Goal: Task Accomplishment & Management: Complete application form

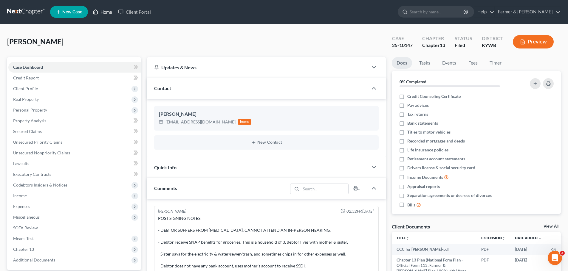
click at [102, 11] on link "Home" at bounding box center [102, 12] width 25 height 11
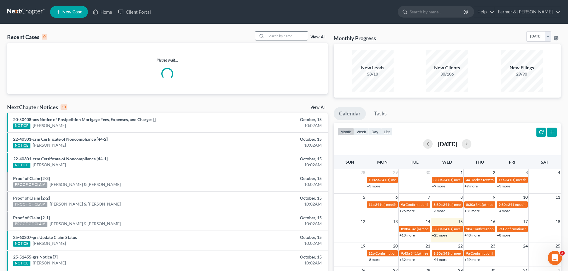
click at [293, 33] on input "search" at bounding box center [287, 36] width 42 height 9
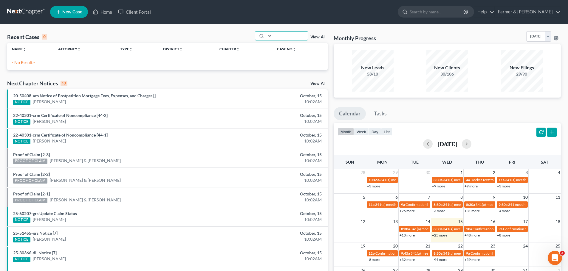
type input "r"
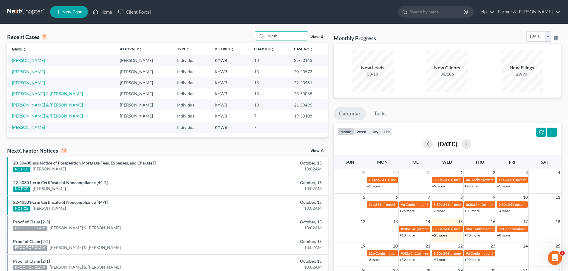
type input "micah"
click at [19, 50] on link "Name unfold_more expand_more expand_less" at bounding box center [19, 49] width 14 height 4
click at [18, 49] on link "Name unfold_more expand_more expand_less" at bounding box center [19, 49] width 15 height 4
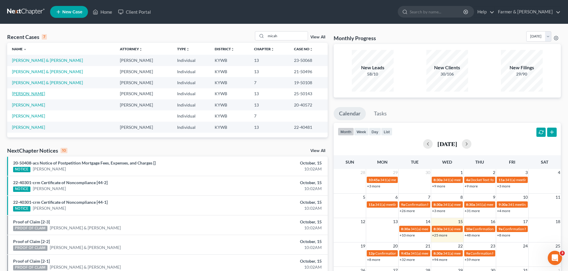
click at [23, 96] on link "[PERSON_NAME]" at bounding box center [28, 93] width 33 height 5
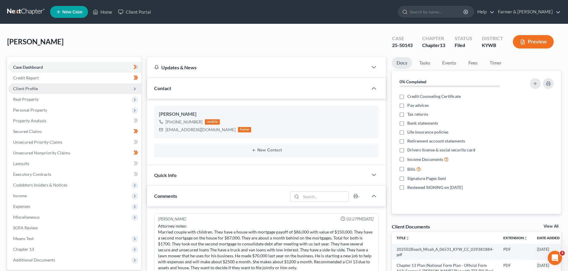
scroll to position [289, 0]
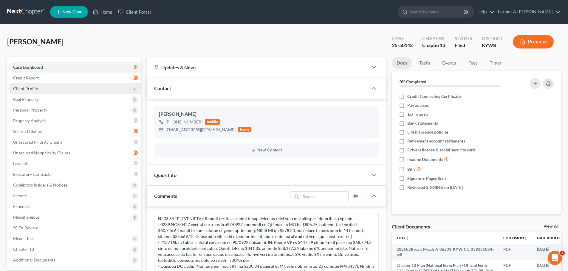
click at [28, 87] on span "Client Profile" at bounding box center [25, 88] width 25 height 5
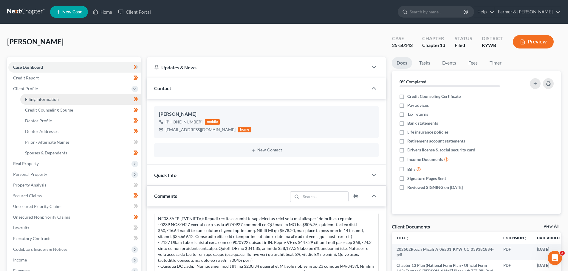
click at [43, 102] on link "Filing Information" at bounding box center [80, 99] width 121 height 11
select select "1"
select select "0"
select select "3"
select select "33"
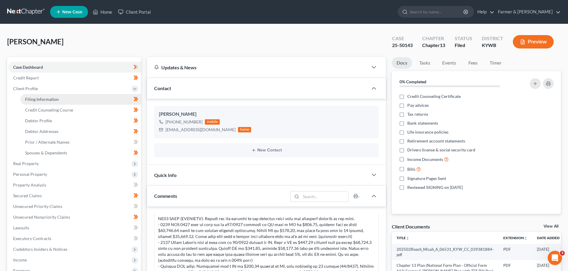
select select "2"
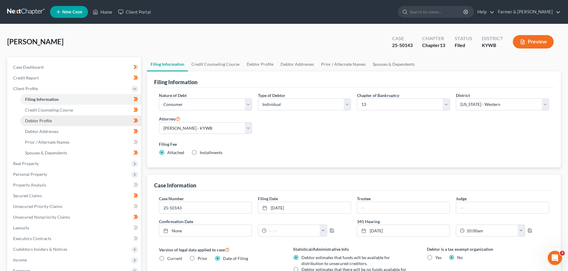
click at [46, 120] on span "Debtor Profile" at bounding box center [38, 120] width 27 height 5
select select "1"
select select "6"
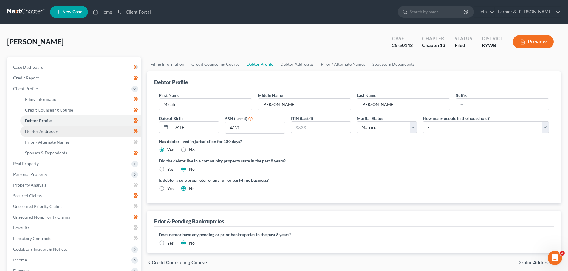
click at [48, 131] on span "Debtor Addresses" at bounding box center [41, 131] width 33 height 5
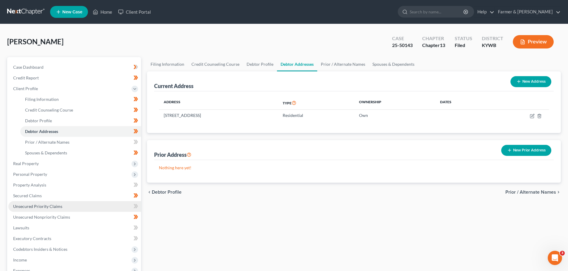
click at [23, 201] on link "Unsecured Priority Claims" at bounding box center [74, 206] width 133 height 11
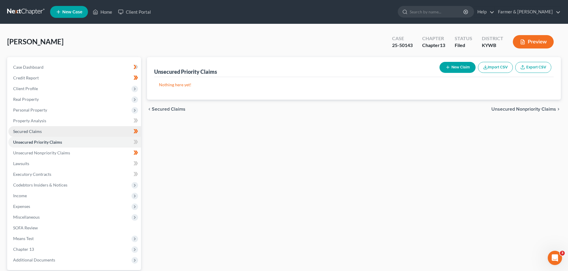
click at [21, 135] on link "Secured Claims" at bounding box center [74, 131] width 133 height 11
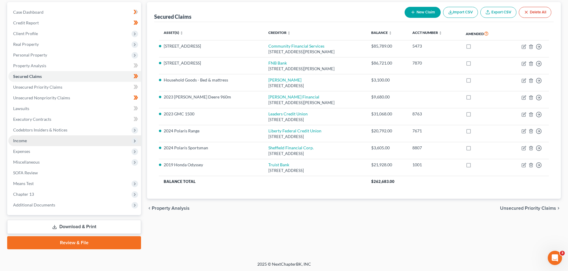
scroll to position [56, 0]
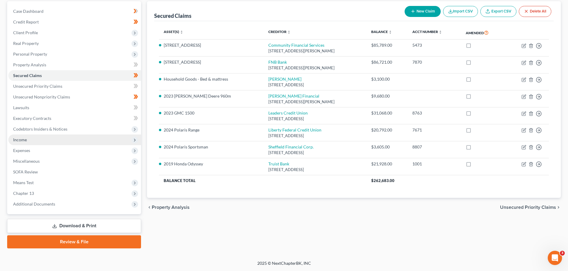
click at [27, 142] on span "Income" at bounding box center [74, 140] width 133 height 11
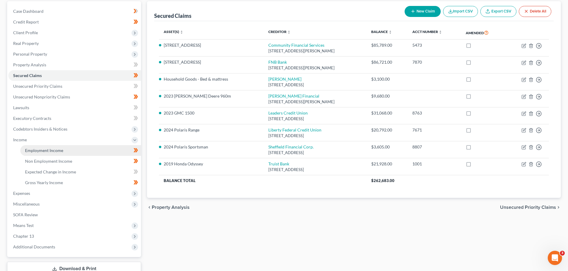
click at [61, 150] on span "Employment Income" at bounding box center [44, 150] width 38 height 5
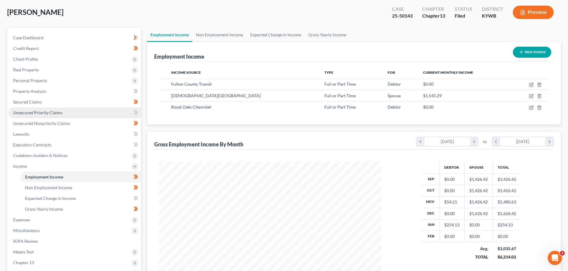
scroll to position [30, 0]
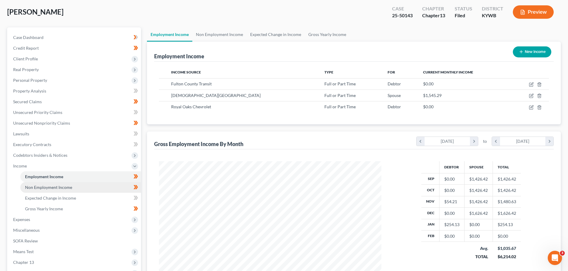
click at [66, 188] on span "Non Employment Income" at bounding box center [48, 187] width 47 height 5
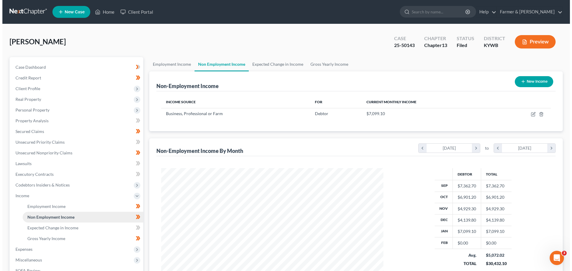
scroll to position [111, 234]
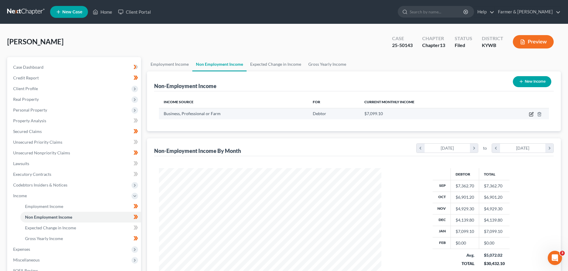
click at [532, 113] on icon "button" at bounding box center [531, 113] width 3 height 3
select select "10"
select select "0"
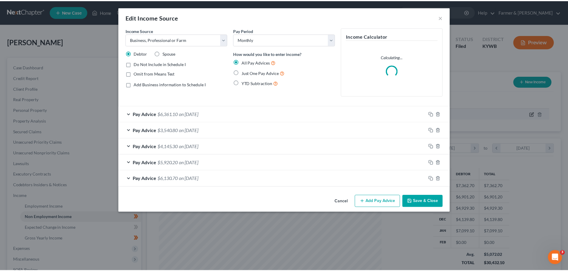
scroll to position [112, 236]
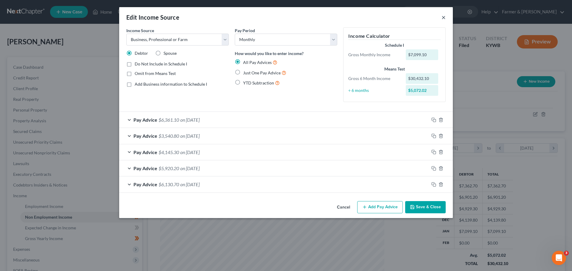
click at [444, 18] on button "×" at bounding box center [444, 17] width 4 height 7
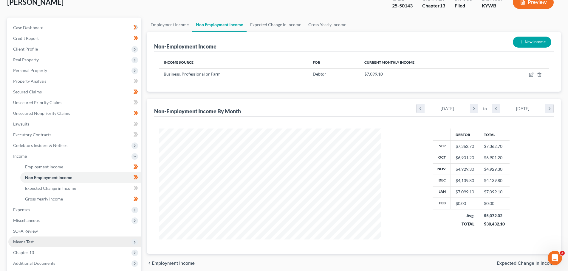
scroll to position [89, 0]
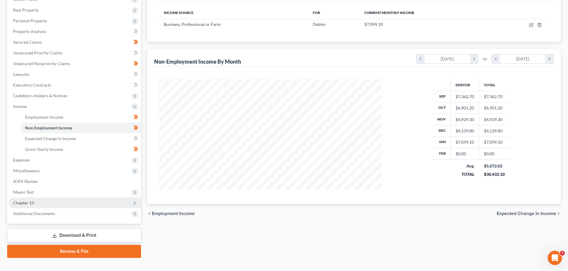
click at [36, 205] on span "Chapter 13" at bounding box center [74, 203] width 133 height 11
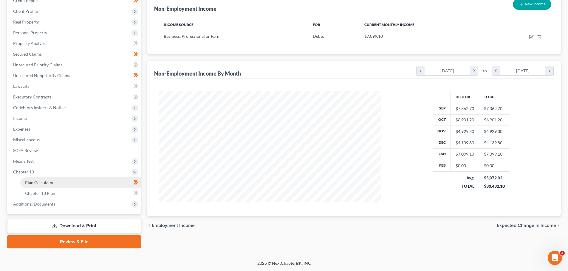
click at [54, 184] on link "Plan Calculator" at bounding box center [80, 183] width 121 height 11
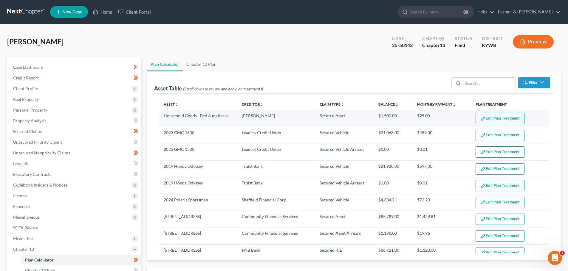
select select "59"
click at [480, 117] on img "button" at bounding box center [482, 118] width 5 height 5
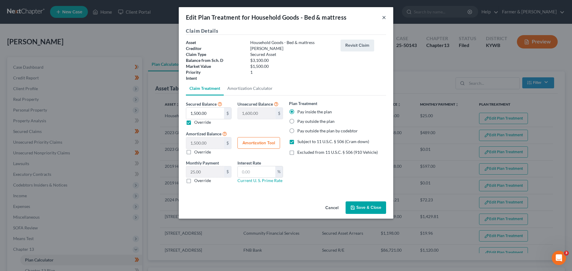
click at [383, 19] on button "×" at bounding box center [384, 17] width 4 height 7
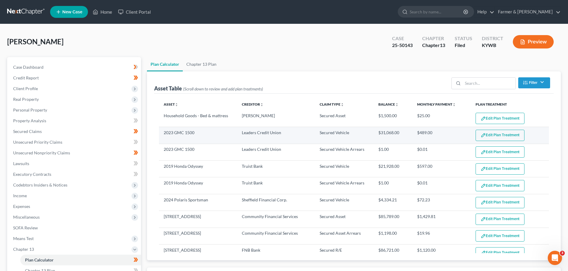
click at [478, 132] on button "Edit Plan Treatment" at bounding box center [499, 135] width 49 height 11
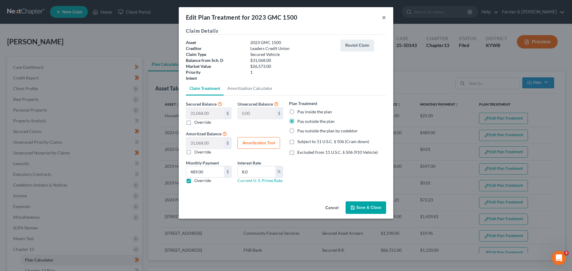
click at [385, 18] on button "×" at bounding box center [384, 17] width 4 height 7
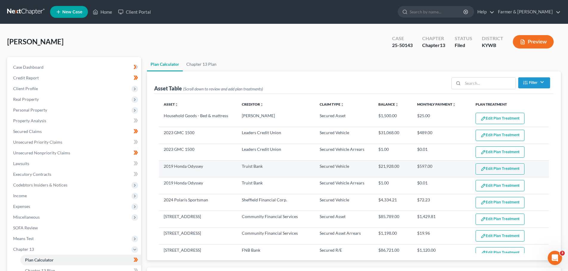
click at [491, 167] on button "Edit Plan Treatment" at bounding box center [499, 169] width 49 height 11
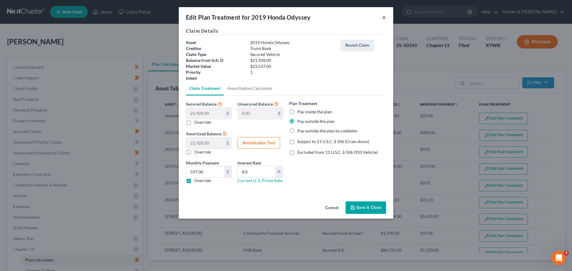
click at [383, 18] on button "×" at bounding box center [384, 17] width 4 height 7
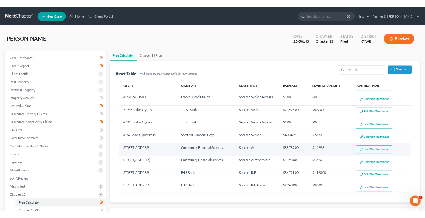
scroll to position [60, 0]
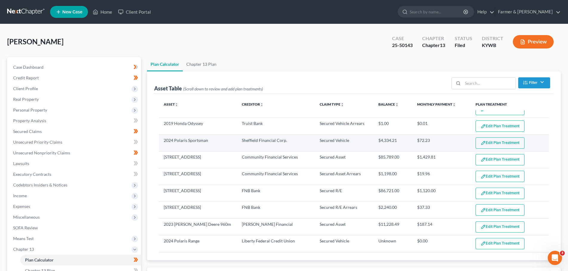
click at [493, 141] on button "Edit Plan Treatment" at bounding box center [499, 143] width 49 height 11
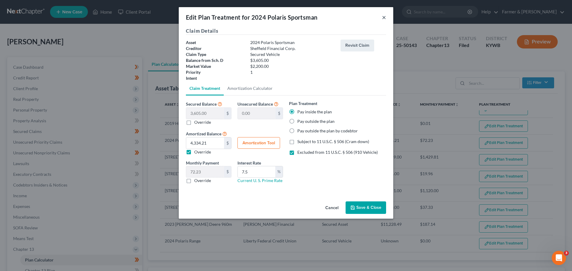
click at [384, 15] on button "×" at bounding box center [384, 17] width 4 height 7
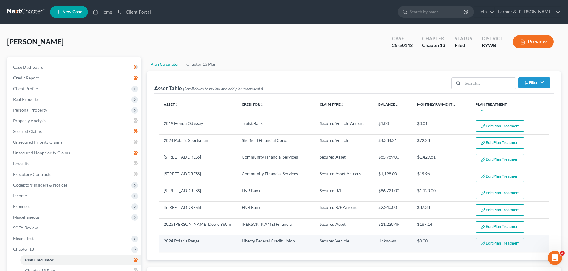
click at [497, 244] on button "Edit Plan Treatment" at bounding box center [499, 243] width 49 height 11
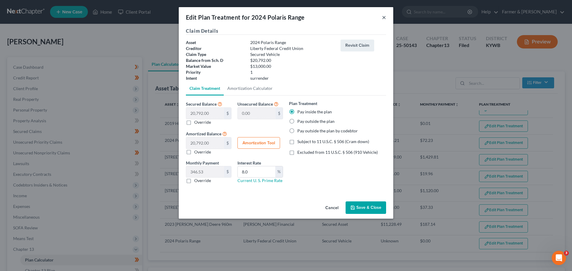
click at [384, 19] on button "×" at bounding box center [384, 17] width 4 height 7
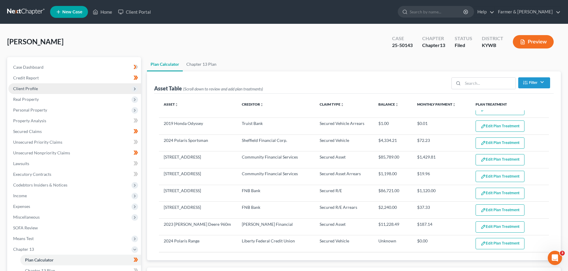
click at [28, 89] on span "Client Profile" at bounding box center [25, 88] width 25 height 5
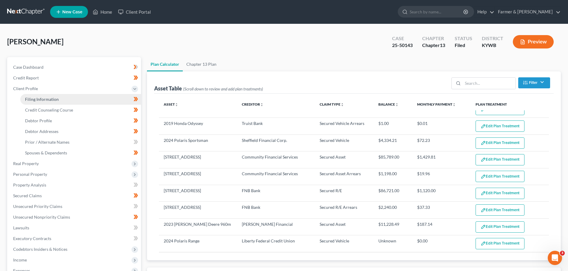
click at [31, 98] on span "Filing Information" at bounding box center [42, 99] width 34 height 5
select select "1"
select select "0"
select select "3"
select select "33"
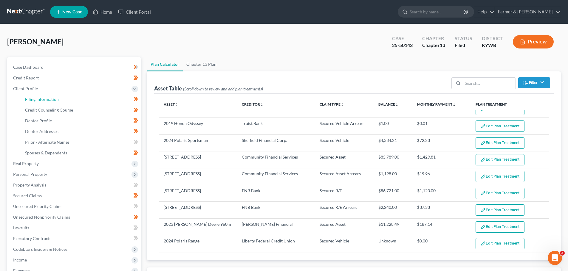
select select "2"
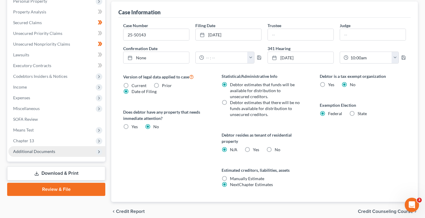
click at [34, 155] on span "Additional Documents" at bounding box center [56, 151] width 97 height 11
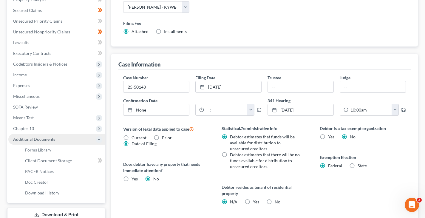
click at [36, 142] on span "Additional Documents" at bounding box center [34, 138] width 42 height 5
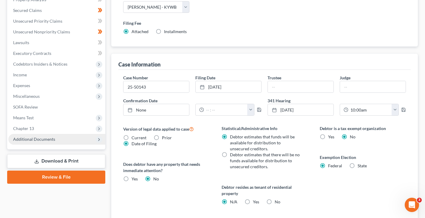
scroll to position [109, 0]
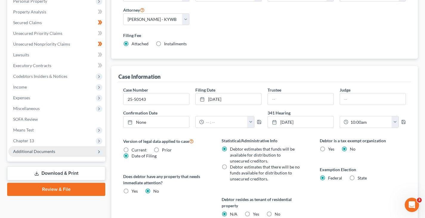
click at [32, 151] on span "Additional Documents" at bounding box center [34, 151] width 42 height 5
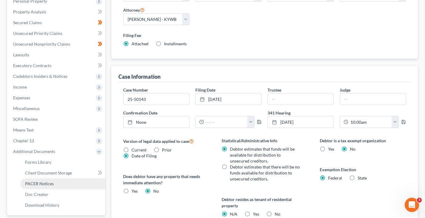
click at [42, 184] on span "PACER Notices" at bounding box center [39, 183] width 29 height 5
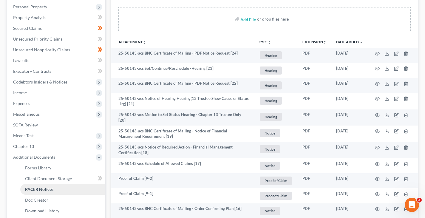
scroll to position [104, 0]
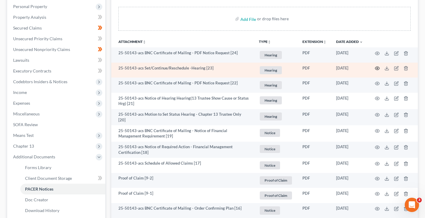
click at [375, 69] on icon "button" at bounding box center [377, 68] width 5 height 5
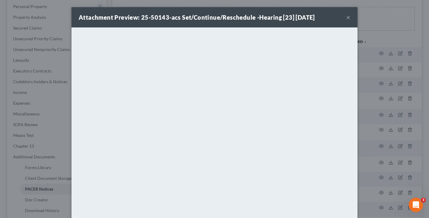
click at [348, 17] on button "×" at bounding box center [348, 17] width 4 height 7
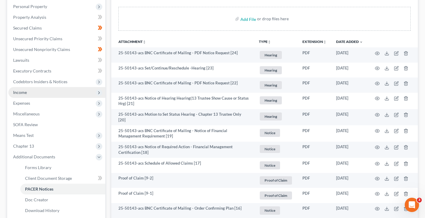
click at [27, 95] on span "Income" at bounding box center [56, 92] width 97 height 11
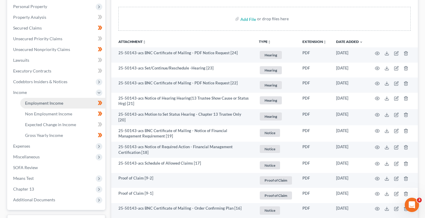
click at [43, 104] on span "Employment Income" at bounding box center [44, 102] width 38 height 5
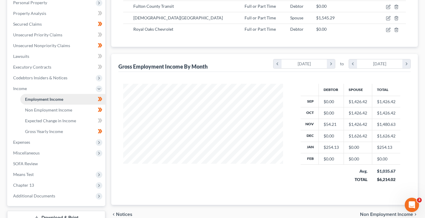
scroll to position [108, 0]
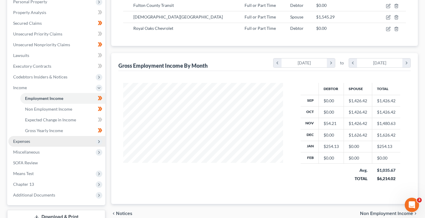
click at [39, 142] on span "Expenses" at bounding box center [56, 141] width 97 height 11
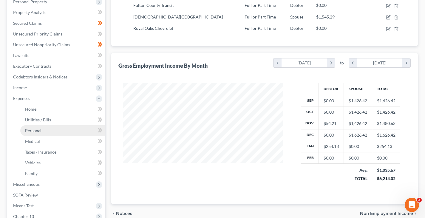
click at [40, 128] on span "Personal" at bounding box center [33, 130] width 16 height 5
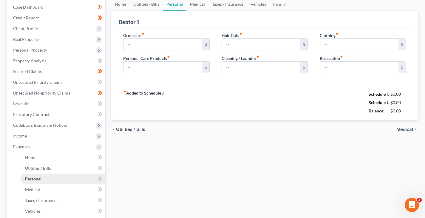
type input "1,300.00"
type input "300.00"
type input "0.00"
type input "250.00"
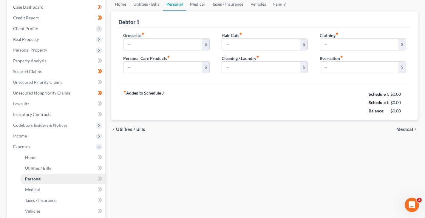
type input "150.00"
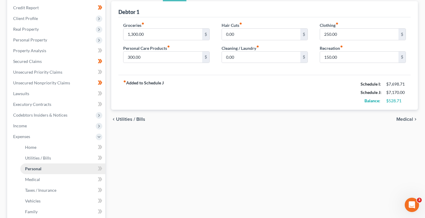
scroll to position [70, 0]
click at [34, 61] on span "Secured Claims" at bounding box center [27, 61] width 29 height 5
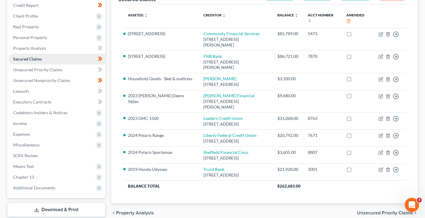
scroll to position [72, 0]
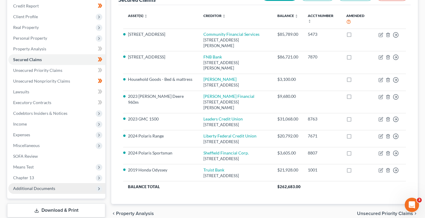
click at [32, 190] on span "Additional Documents" at bounding box center [34, 188] width 42 height 5
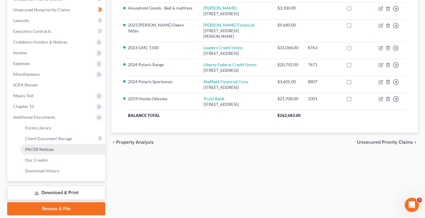
click at [40, 150] on span "PACER Notices" at bounding box center [39, 149] width 29 height 5
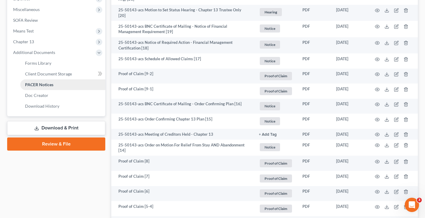
scroll to position [209, 0]
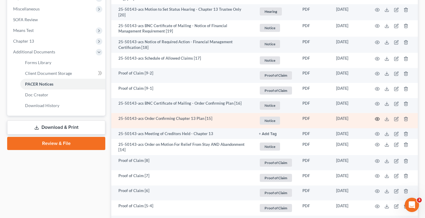
click at [375, 117] on icon "button" at bounding box center [377, 119] width 5 height 5
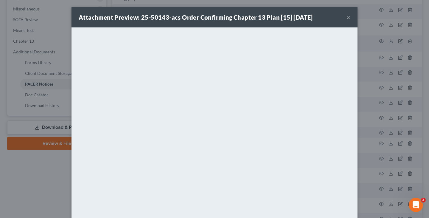
click at [347, 16] on button "×" at bounding box center [348, 17] width 4 height 7
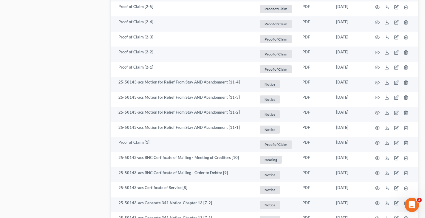
scroll to position [626, 0]
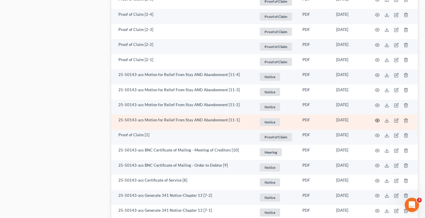
click at [377, 118] on icon "button" at bounding box center [377, 120] width 5 height 5
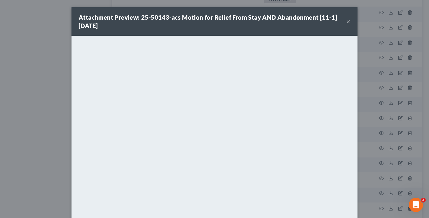
click at [346, 23] on button "×" at bounding box center [348, 21] width 4 height 7
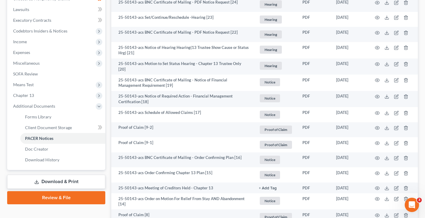
scroll to position [65, 0]
